Goal: Task Accomplishment & Management: Manage account settings

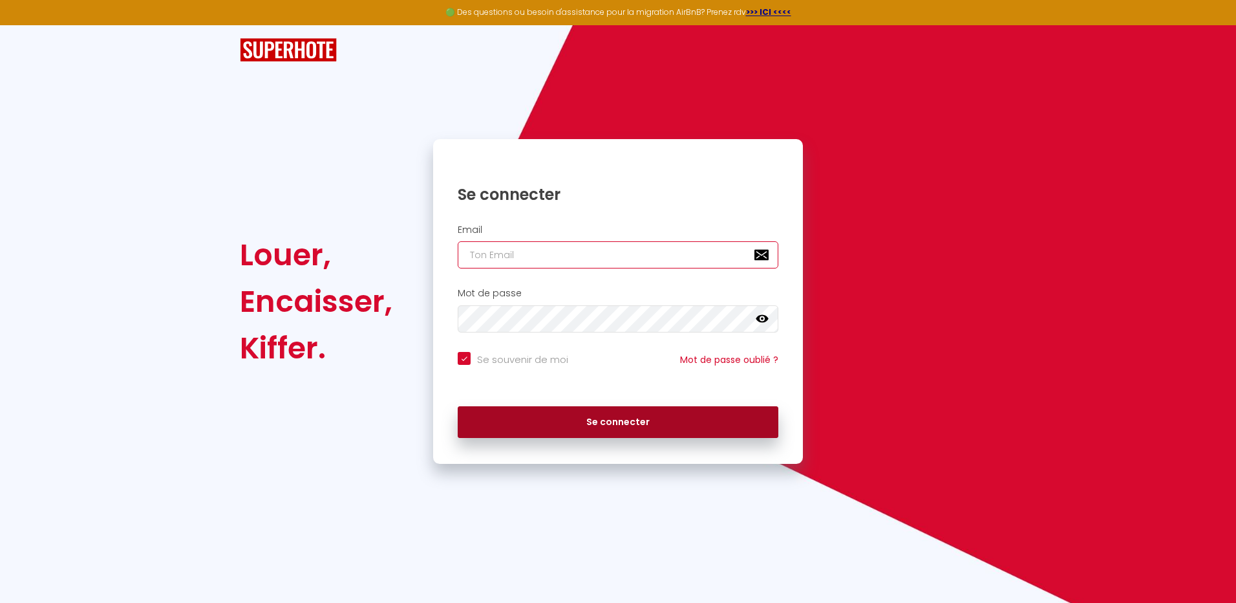
type input "[EMAIL_ADDRESS][DOMAIN_NAME]"
click at [613, 431] on button "Se connecter" at bounding box center [618, 422] width 321 height 32
checkbox input "true"
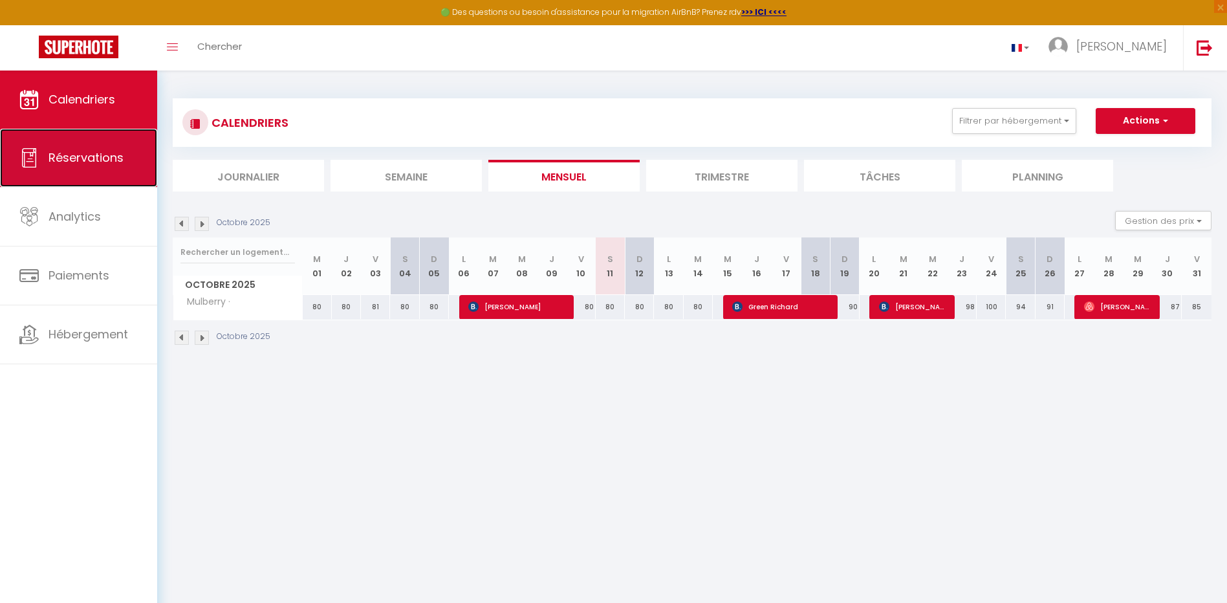
click at [92, 159] on span "Réservations" at bounding box center [85, 157] width 75 height 16
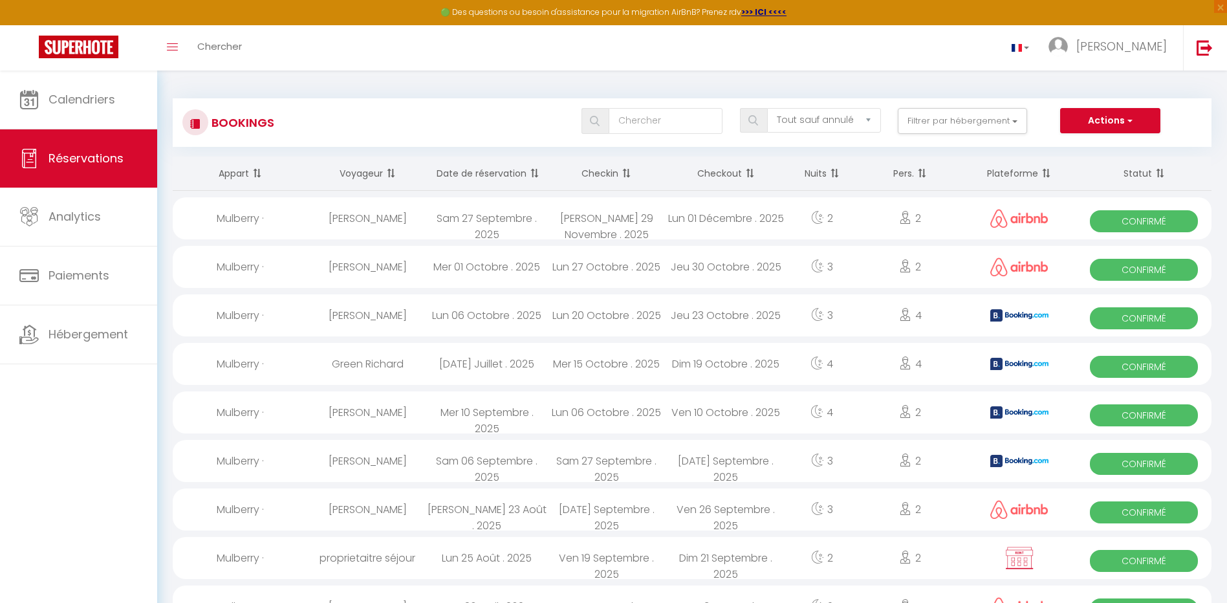
click at [510, 173] on th "Date de réservation" at bounding box center [487, 173] width 120 height 34
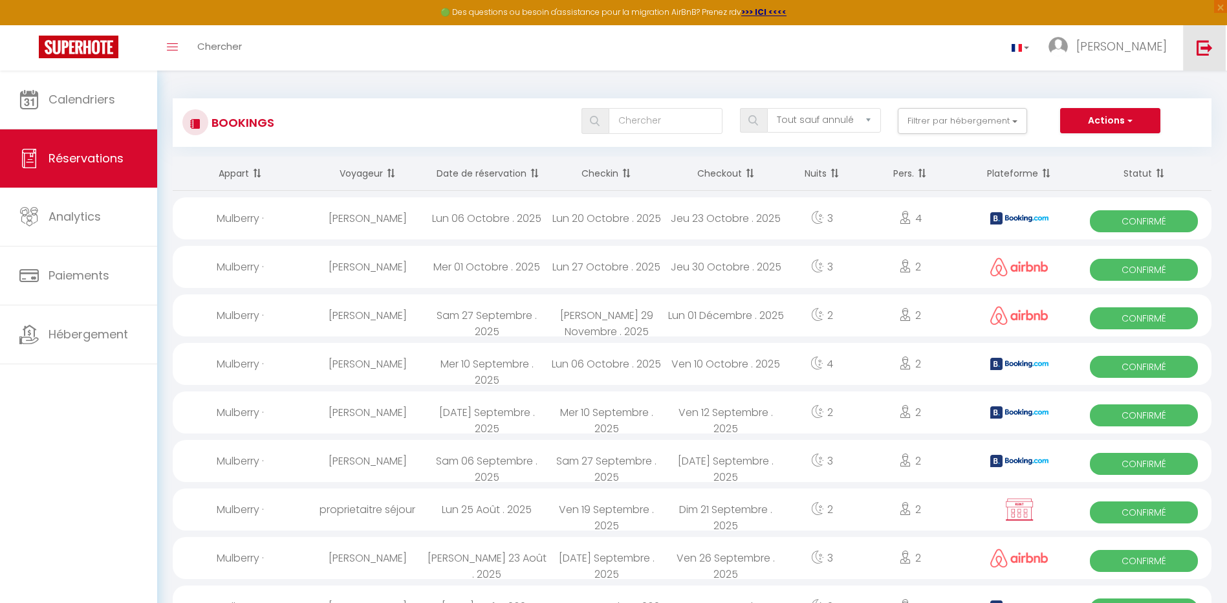
click at [1207, 48] on img at bounding box center [1204, 47] width 16 height 16
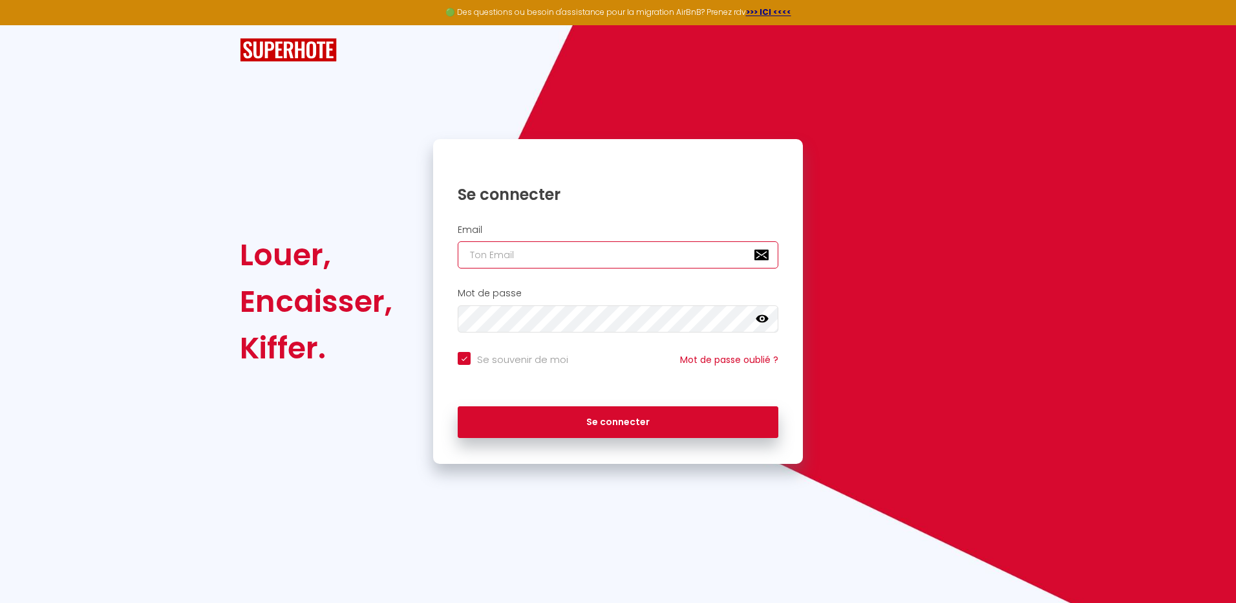
type input "[EMAIL_ADDRESS][DOMAIN_NAME]"
checkbox input "true"
